Goal: Task Accomplishment & Management: Manage account settings

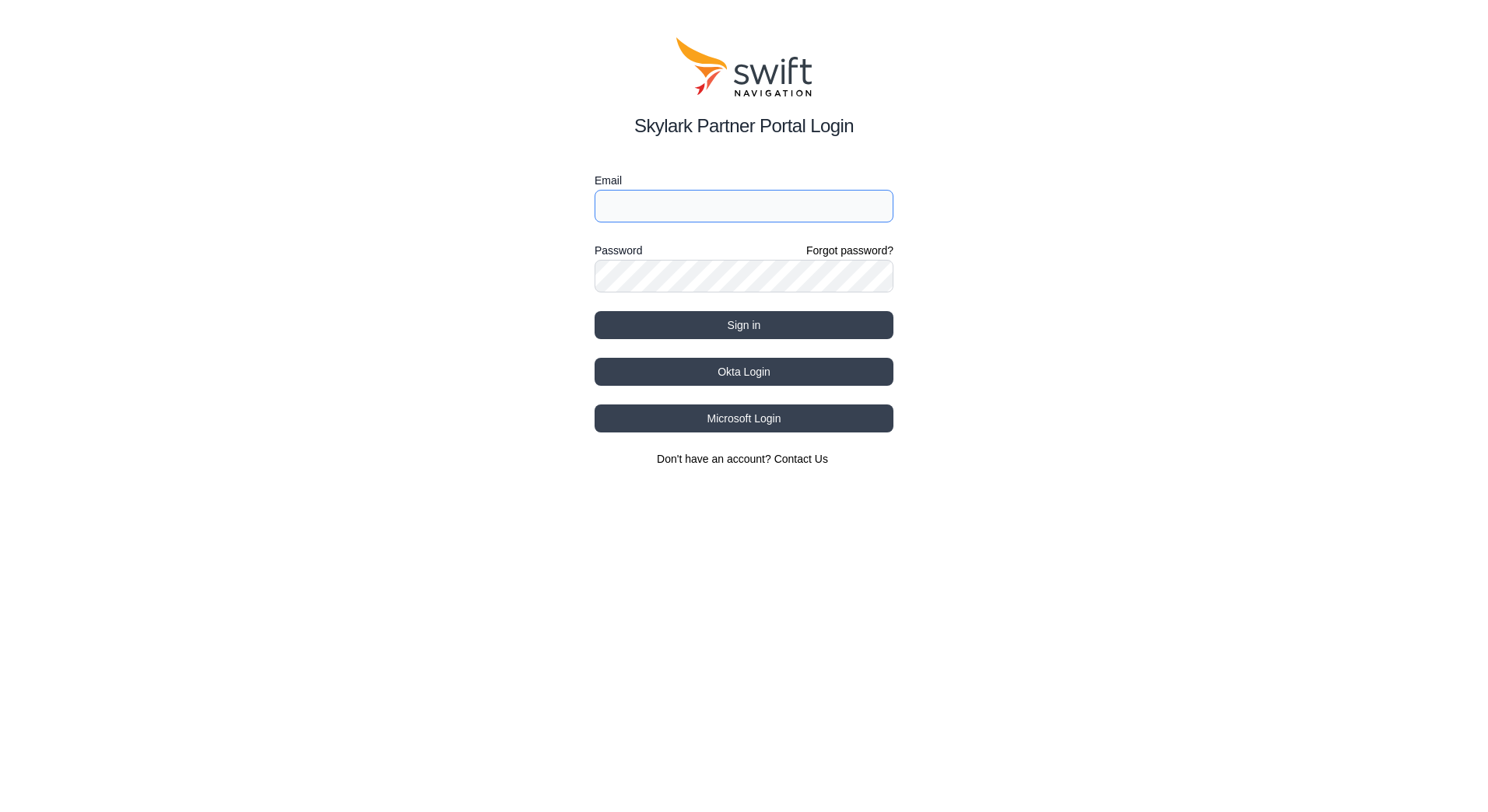
click at [653, 203] on input "Email" at bounding box center [744, 206] width 299 height 33
click at [767, 327] on button "Sign in" at bounding box center [744, 325] width 299 height 28
click at [771, 211] on input "Email" at bounding box center [744, 206] width 299 height 33
type input "jesse.lopez@ghd.com"
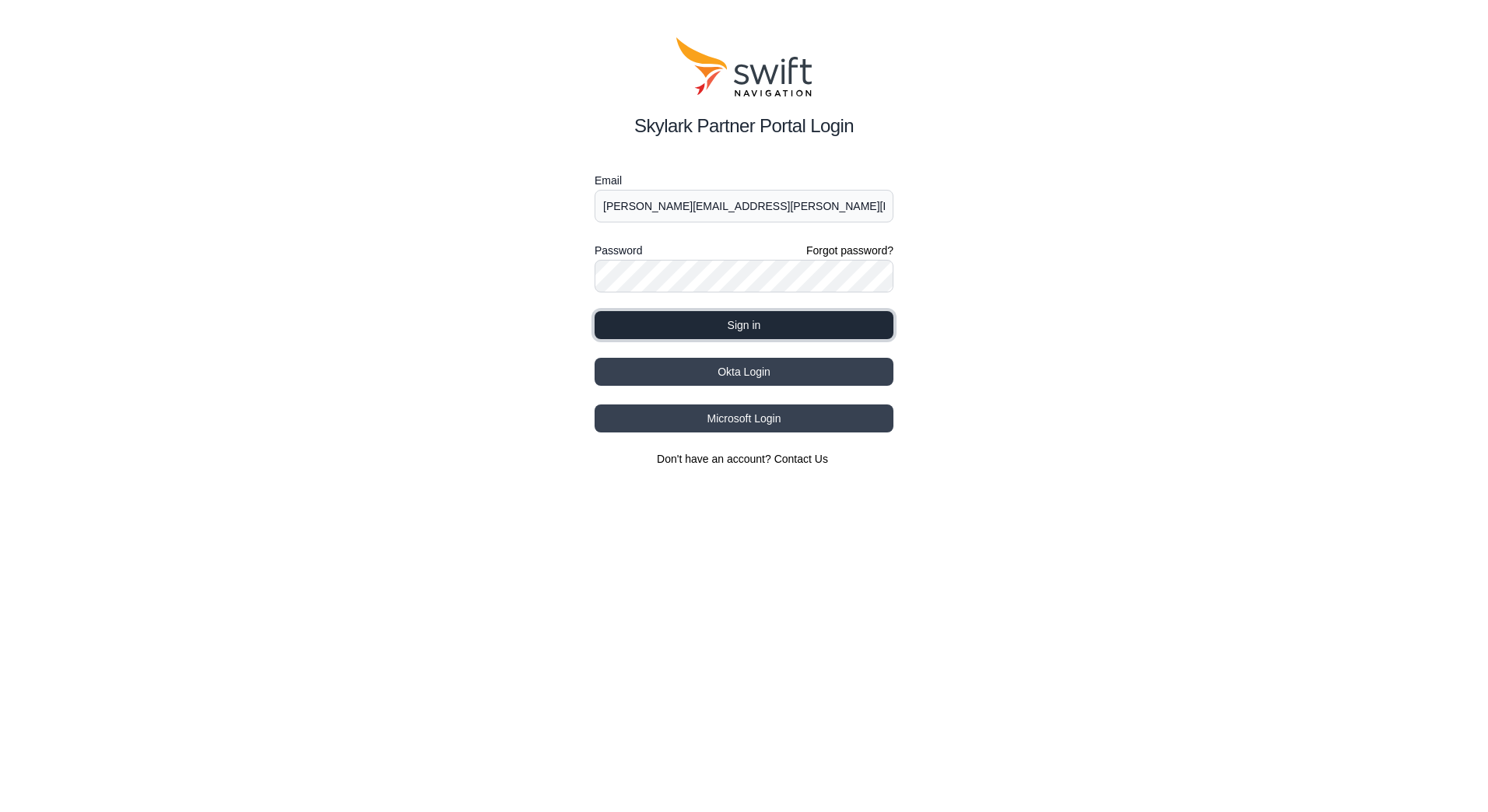
click at [696, 329] on button "Sign in" at bounding box center [744, 325] width 299 height 28
click at [836, 326] on button "Sign in" at bounding box center [744, 325] width 299 height 28
click at [671, 324] on button "Sign in" at bounding box center [744, 325] width 299 height 28
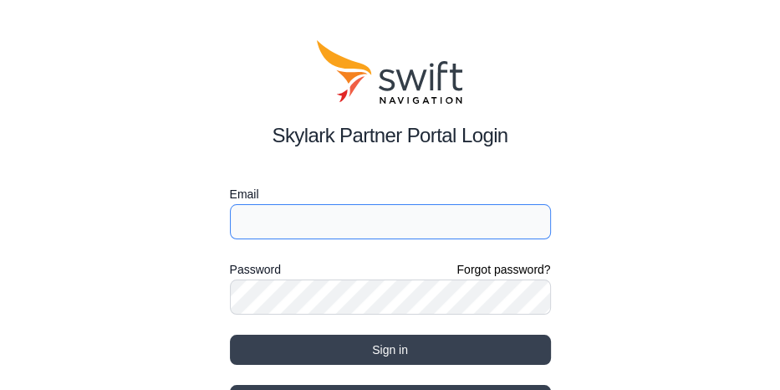
click at [375, 231] on input "Email" at bounding box center [390, 221] width 321 height 35
click at [306, 225] on input "Email" at bounding box center [390, 221] width 321 height 35
paste input "ghd.eval2"
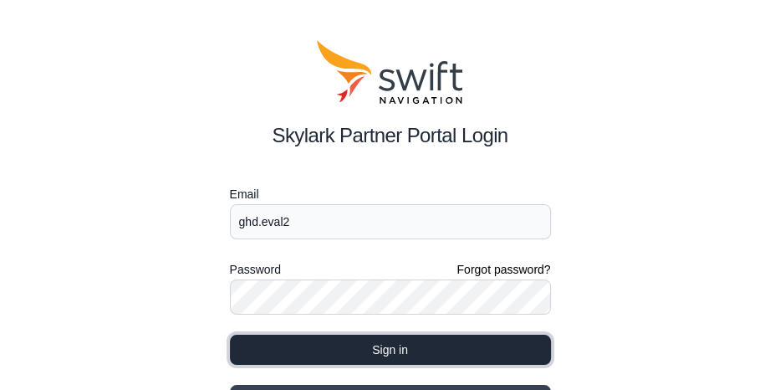
click at [421, 358] on button "Sign in" at bounding box center [390, 349] width 321 height 30
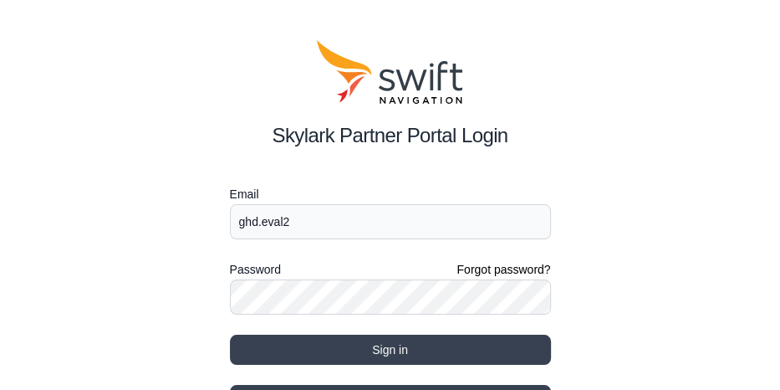
click at [652, 245] on div "Skylark Partner Portal Login Email ghd.eval2 Password Forgot password? Sign in …" at bounding box center [390, 271] width 780 height 542
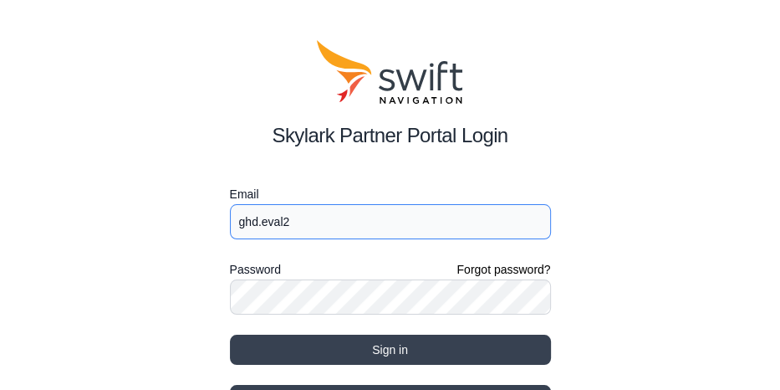
click at [417, 227] on input "ghd.eval2" at bounding box center [390, 221] width 321 height 35
drag, startPoint x: 418, startPoint y: 227, endPoint x: 142, endPoint y: 196, distance: 277.7
click at [144, 197] on div "Skylark Partner Portal Login Email ghd.eval2 Password Forgot password? Sign in …" at bounding box center [390, 271] width 780 height 542
type input "jesse.lopez@ghd.com"
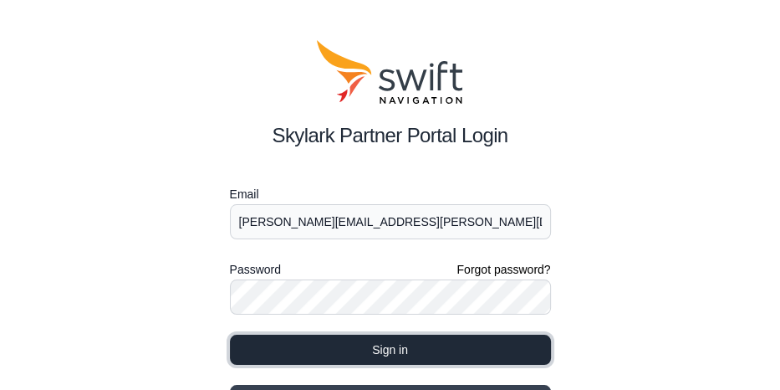
click at [411, 350] on button "Sign in" at bounding box center [390, 349] width 321 height 30
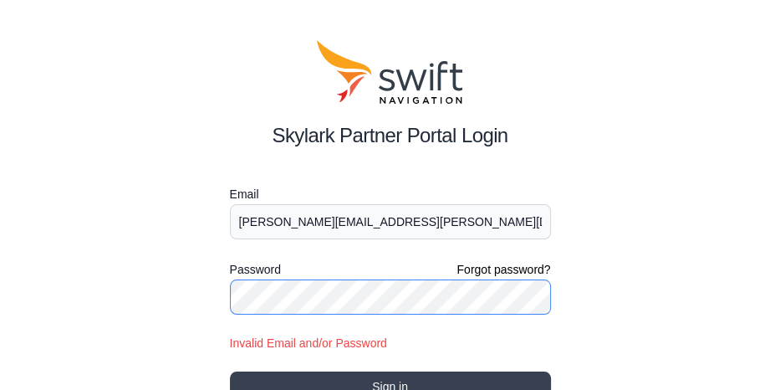
scroll to position [188, 0]
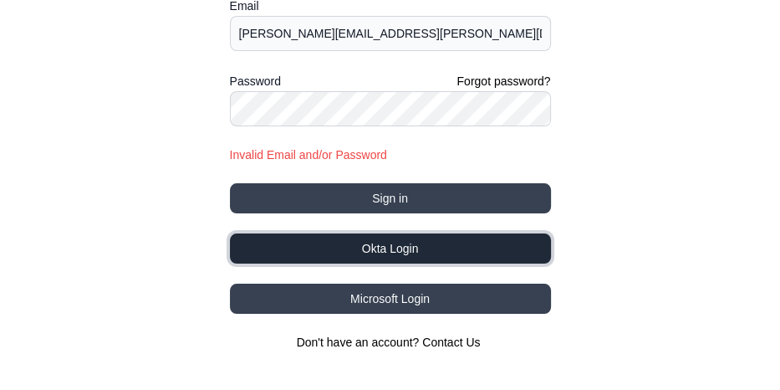
click at [420, 254] on button "Okta Login" at bounding box center [390, 248] width 321 height 30
